Goal: Information Seeking & Learning: Compare options

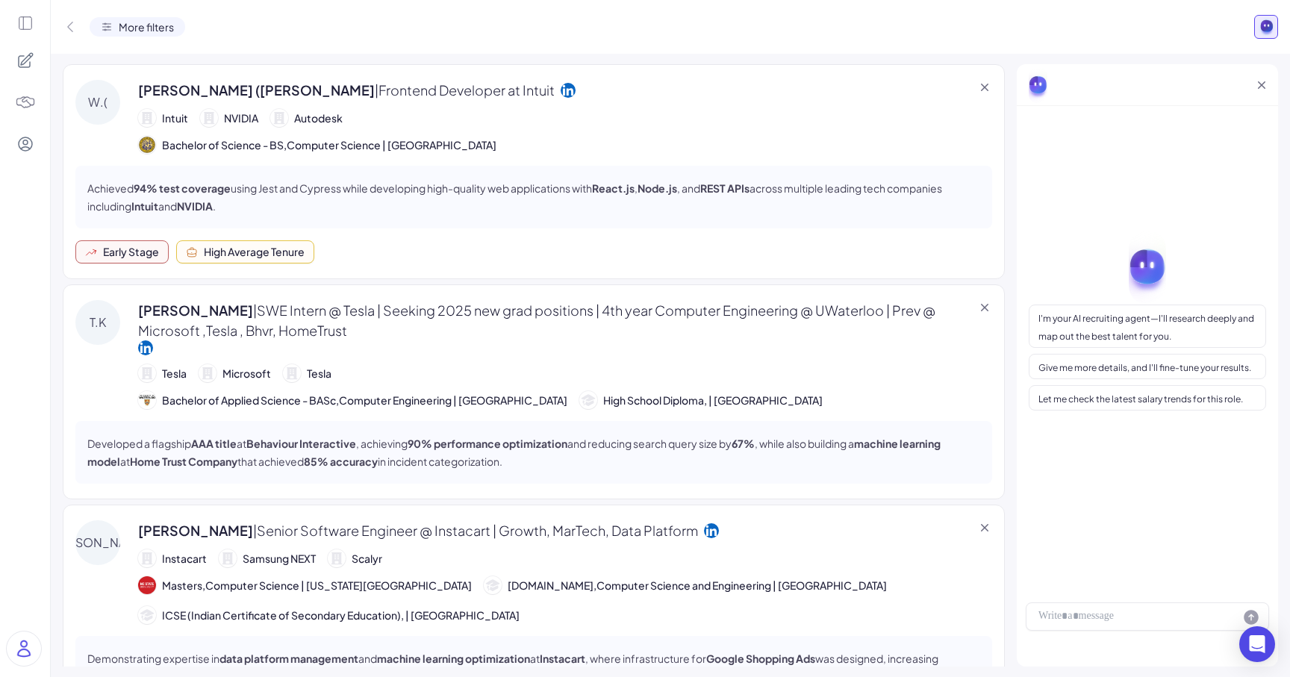
click at [21, 112] on img at bounding box center [25, 102] width 21 height 21
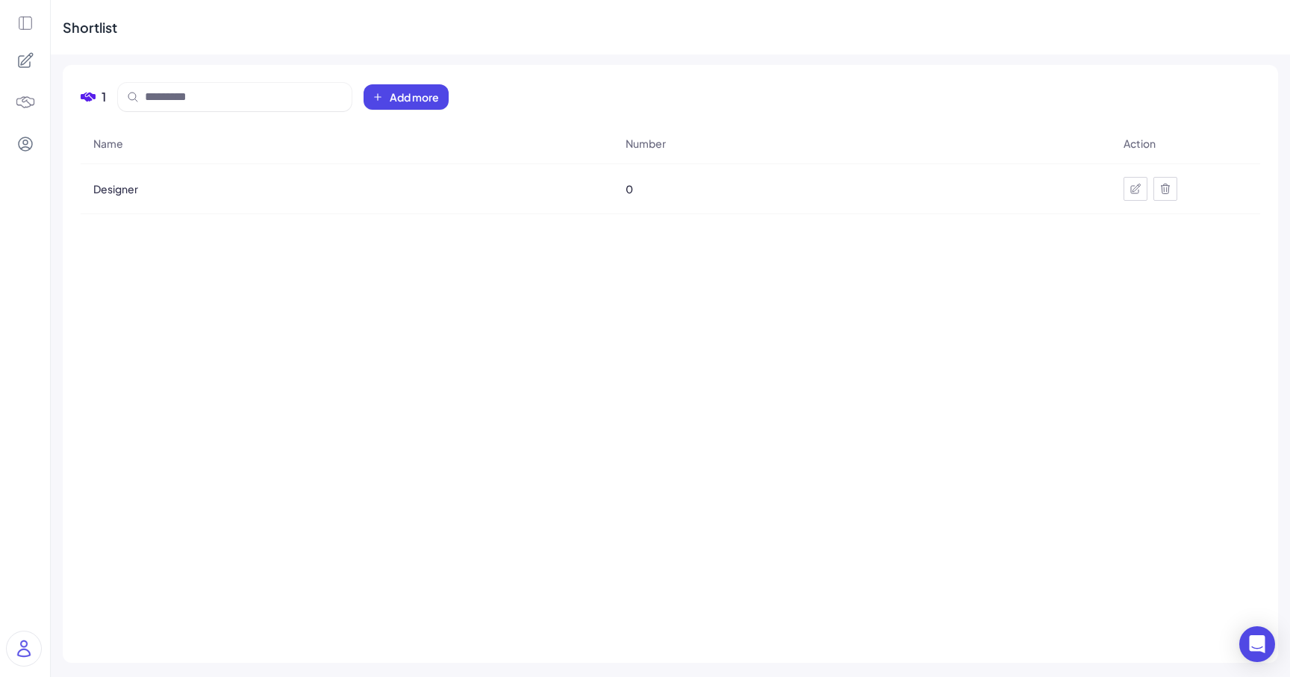
click at [25, 10] on div at bounding box center [25, 338] width 50 height 677
click at [26, 60] on icon at bounding box center [25, 61] width 18 height 18
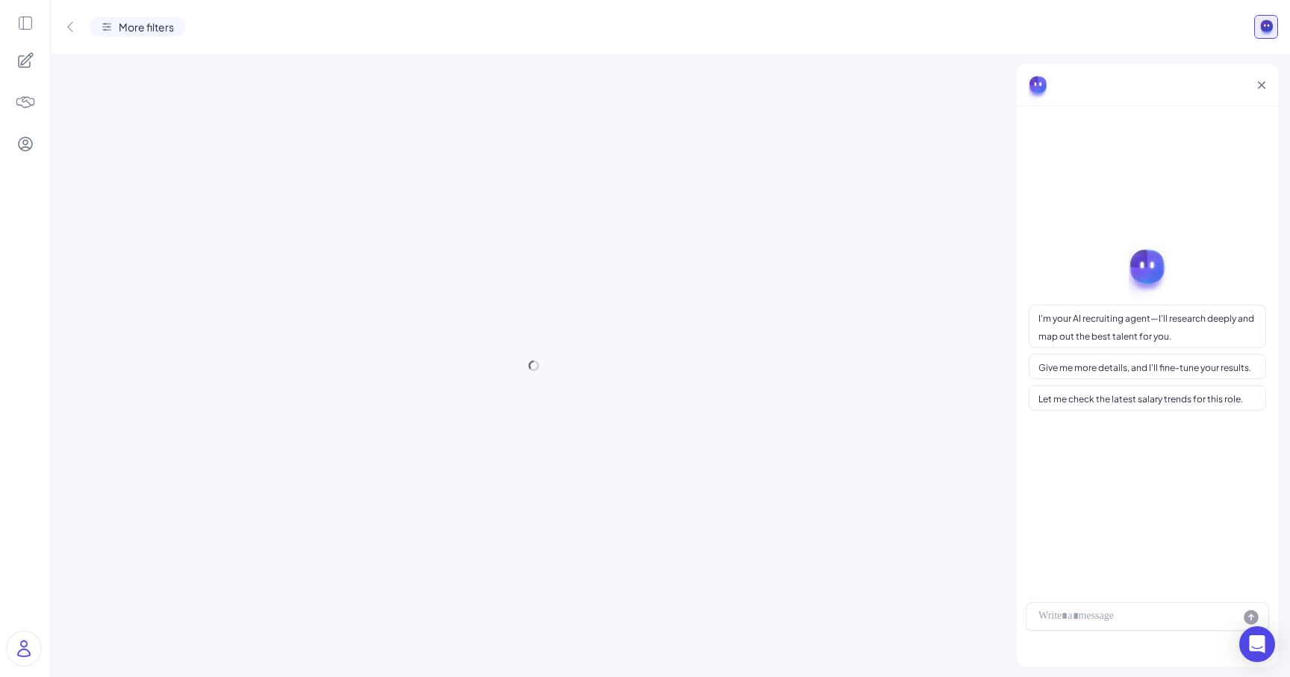
click at [19, 27] on icon at bounding box center [25, 23] width 13 height 13
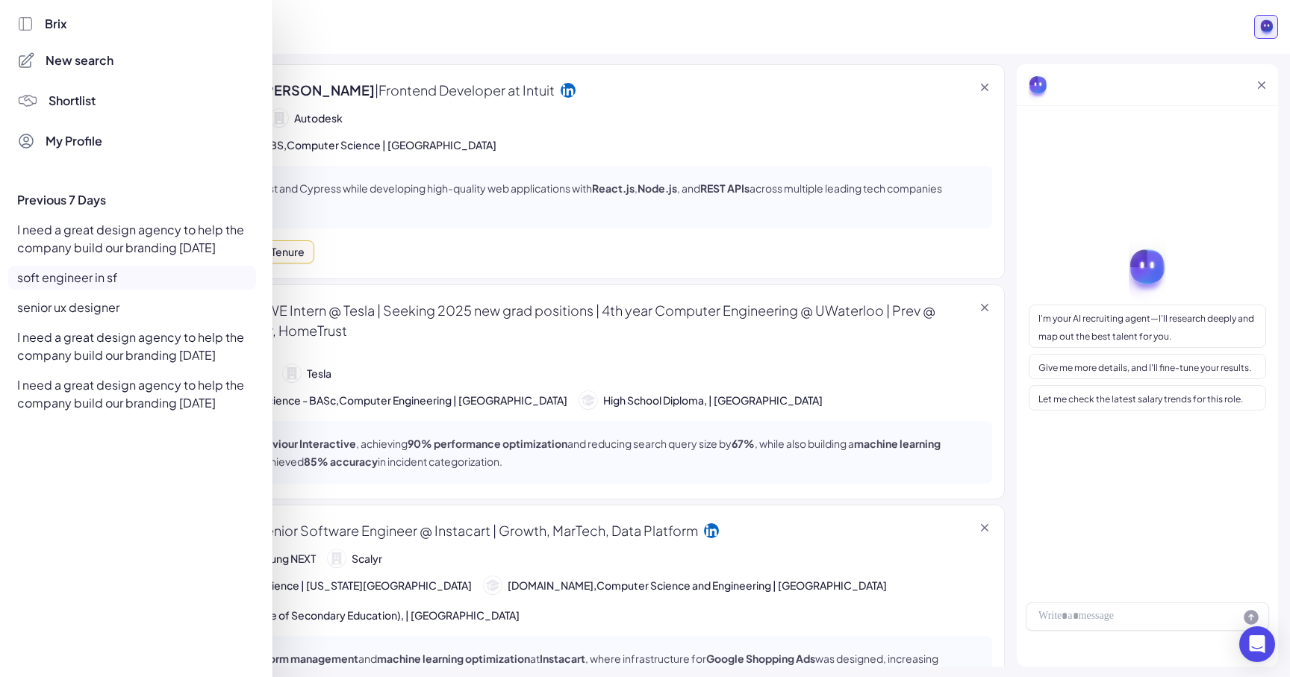
click at [86, 235] on div "I need a great design agency to help the company build our branding within 30 d…" at bounding box center [132, 239] width 248 height 42
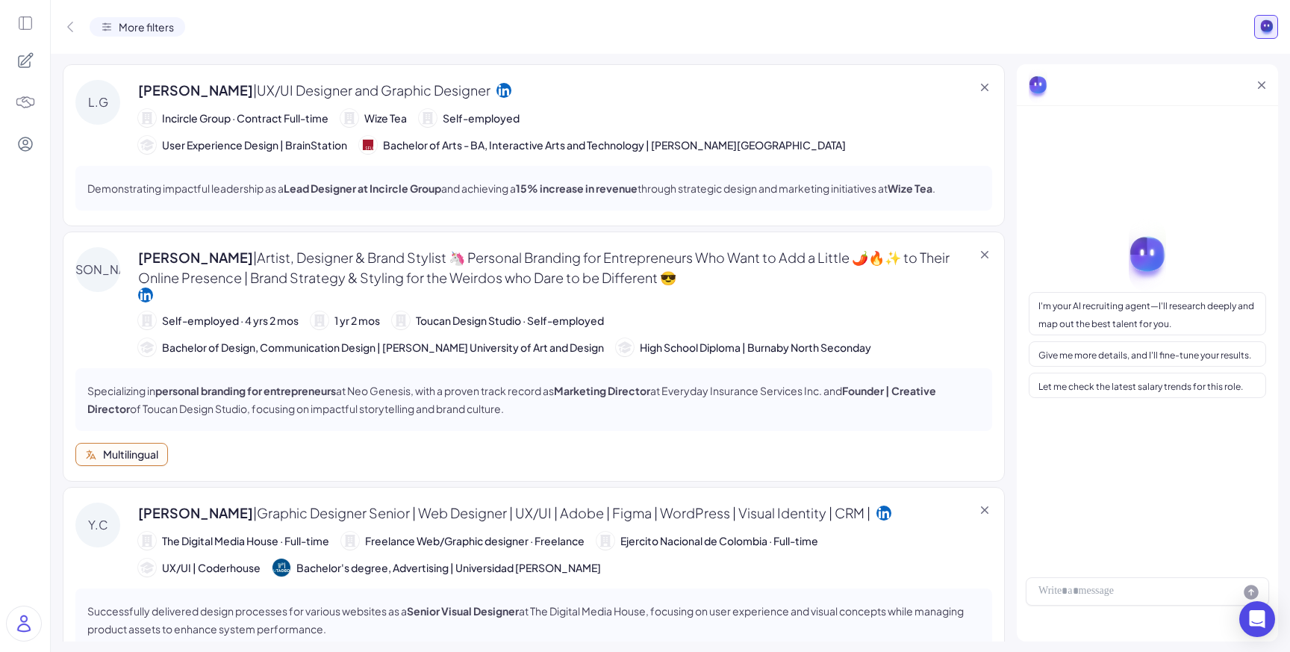
click at [21, 49] on div at bounding box center [25, 60] width 31 height 31
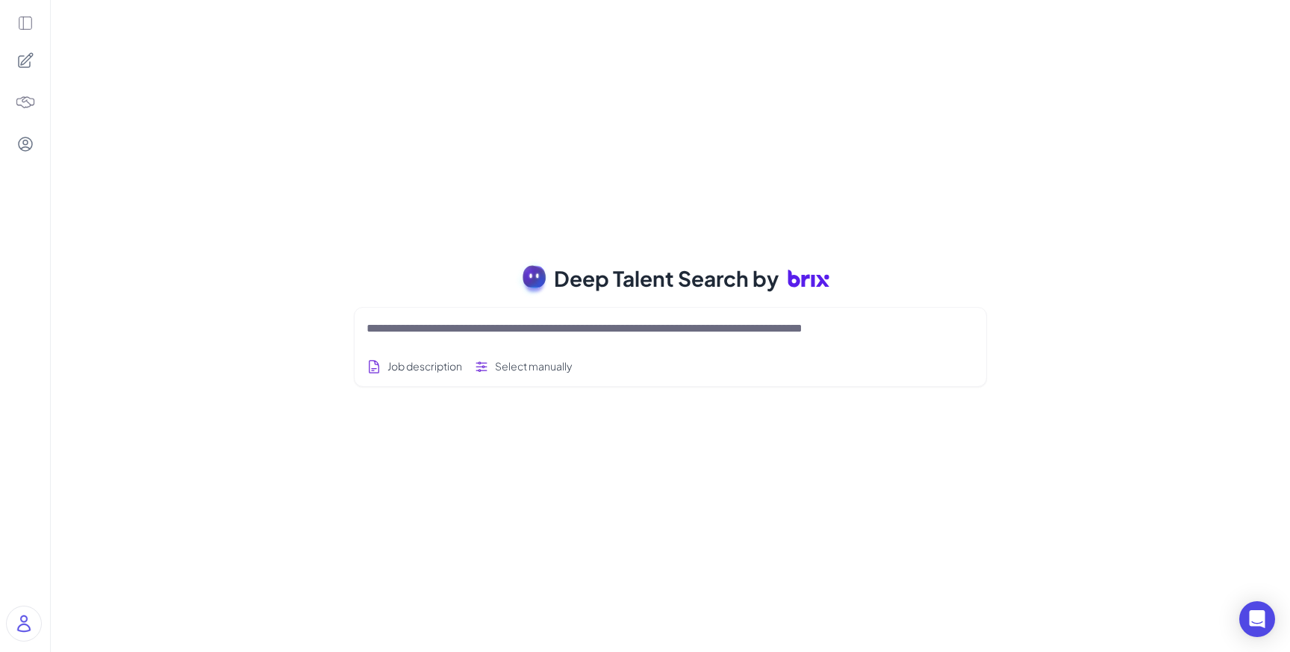
click at [30, 99] on img at bounding box center [25, 102] width 21 height 21
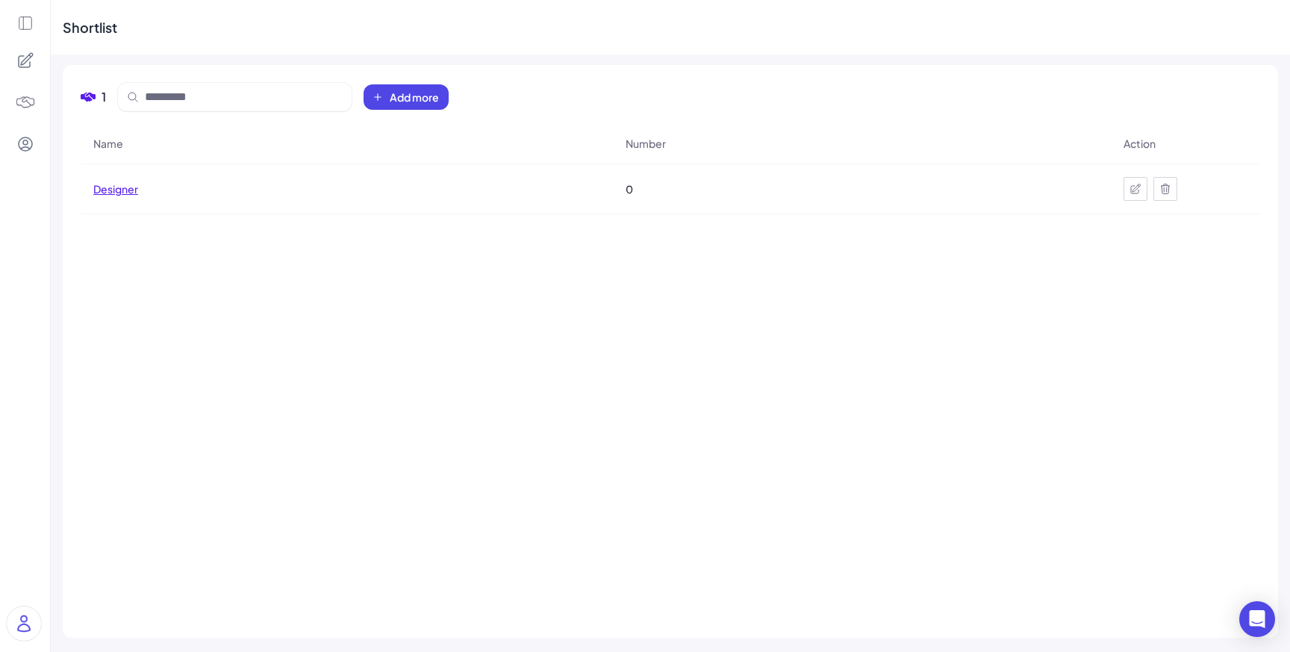
click at [128, 187] on span "Designer" at bounding box center [115, 188] width 45 height 15
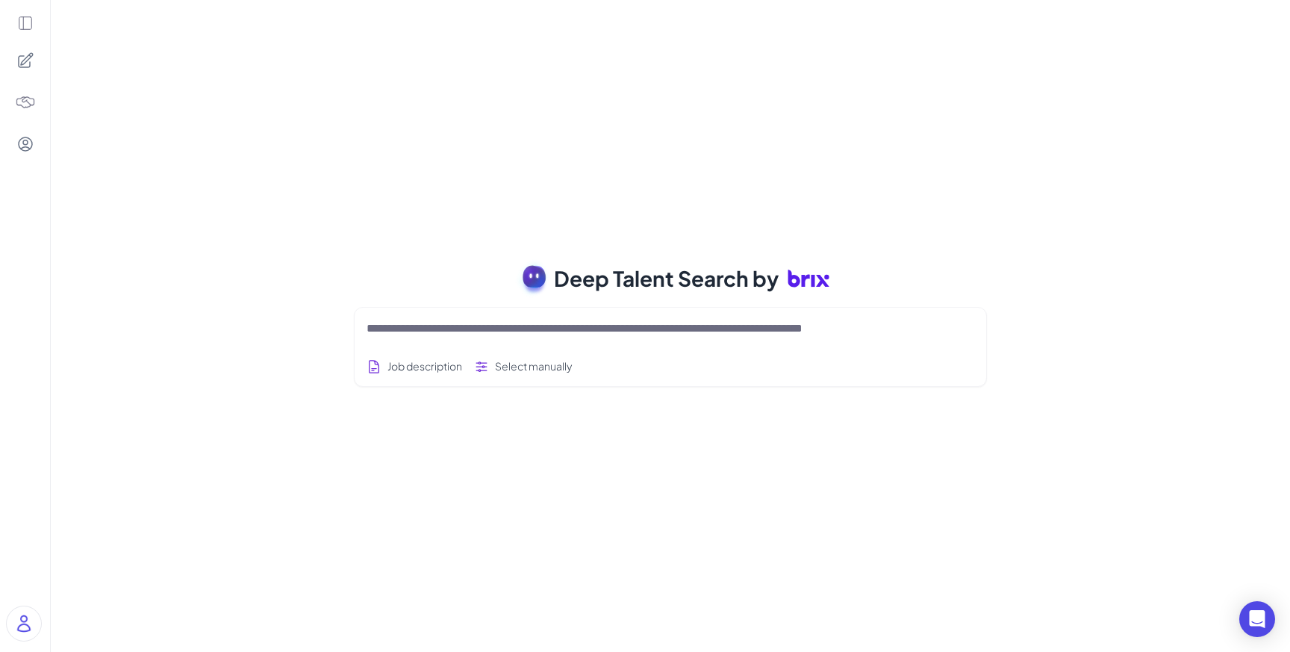
click at [28, 57] on icon at bounding box center [25, 61] width 18 height 18
click at [32, 104] on img at bounding box center [25, 102] width 21 height 21
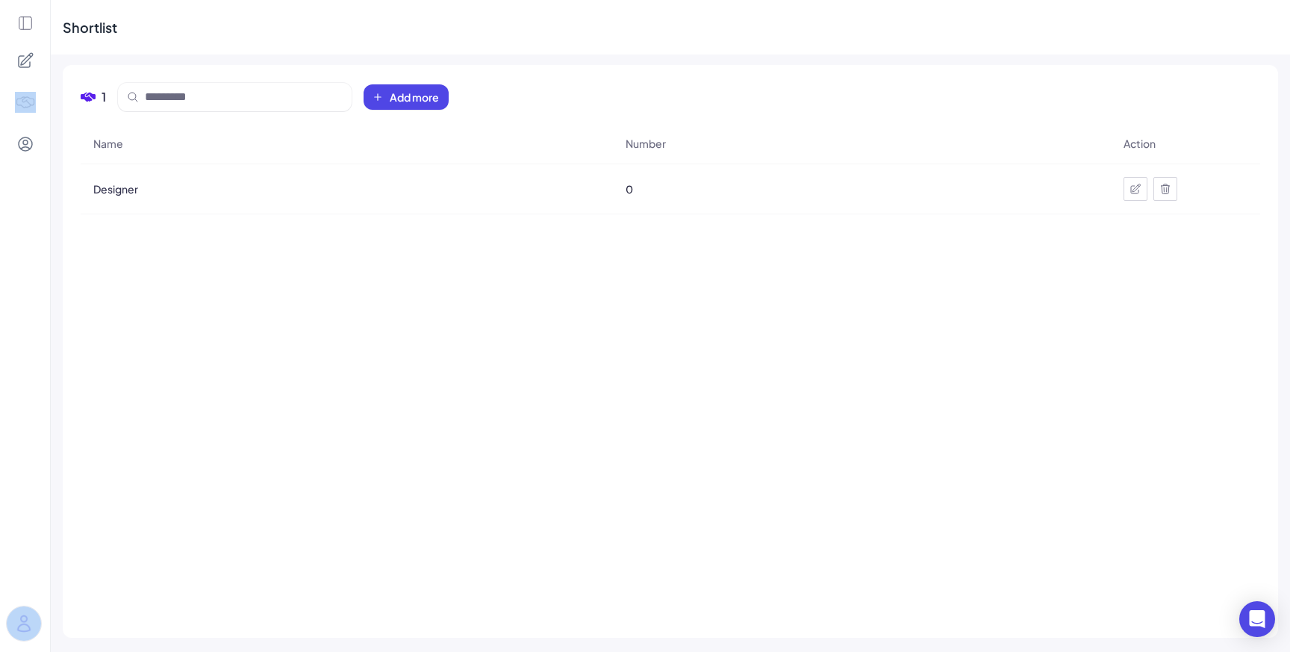
click at [1132, 190] on icon at bounding box center [1136, 189] width 10 height 10
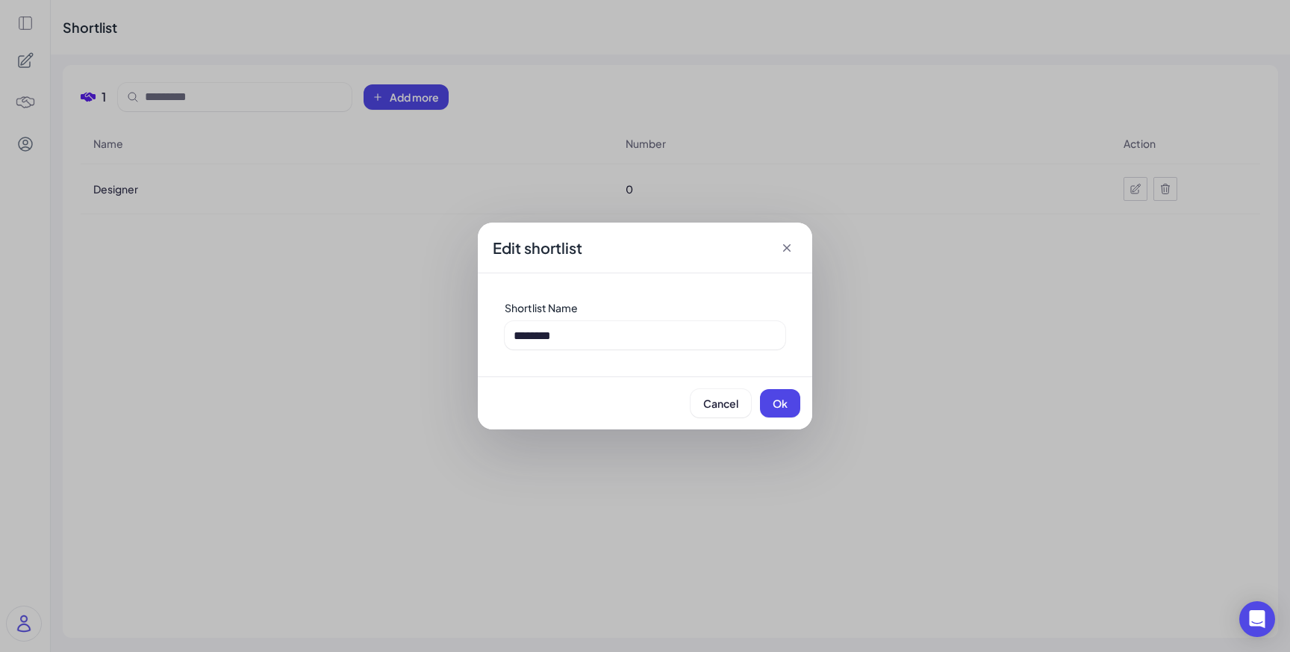
click at [785, 240] on icon at bounding box center [786, 247] width 15 height 15
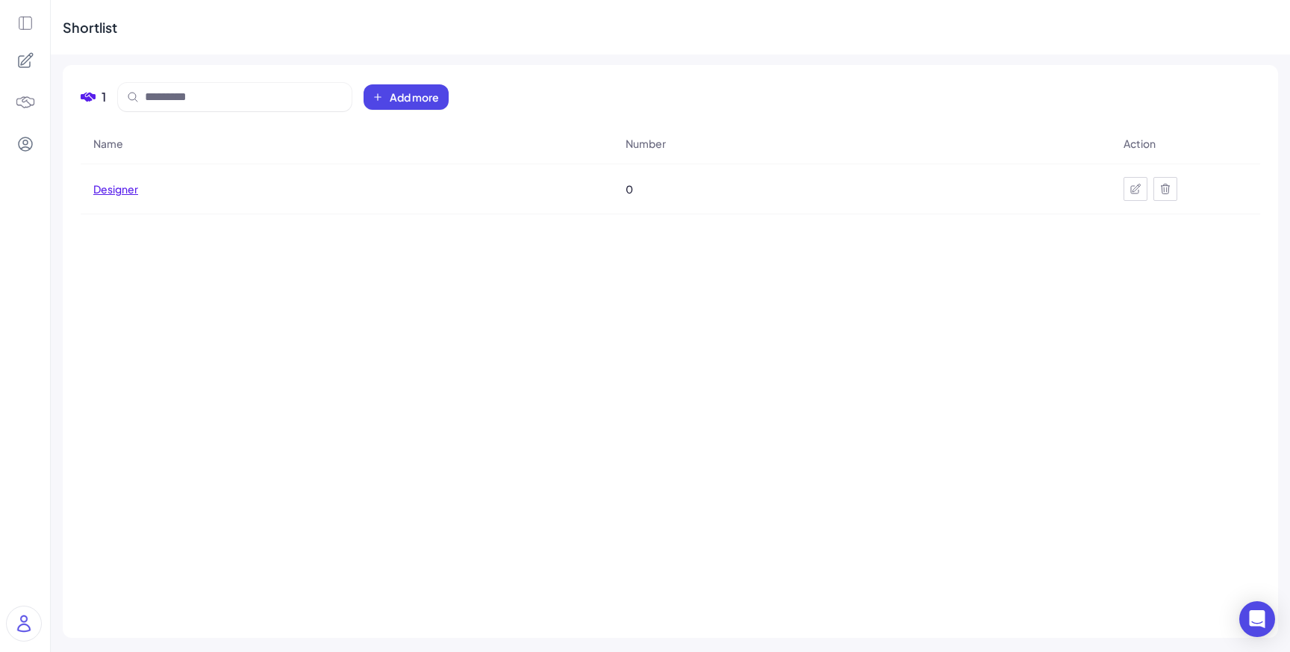
click at [114, 189] on span "Designer" at bounding box center [115, 188] width 45 height 15
